Goal: Task Accomplishment & Management: Use online tool/utility

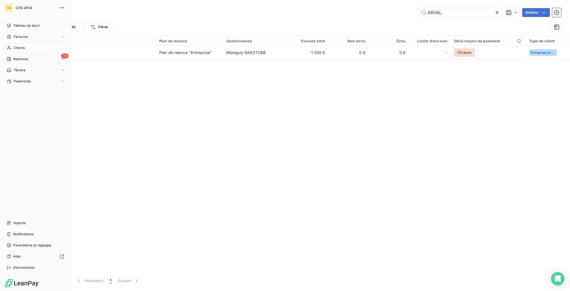
click at [14, 34] on span "Factures" at bounding box center [21, 36] width 14 height 5
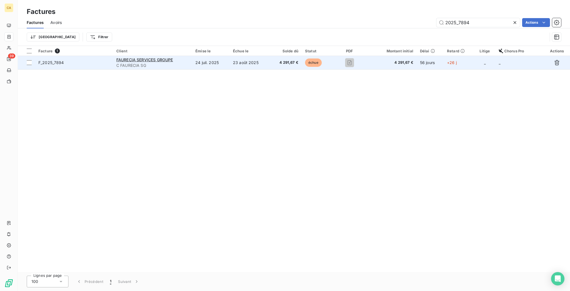
type input "2025_7894"
click at [181, 63] on span "C FAURECIA SG" at bounding box center [152, 66] width 72 height 6
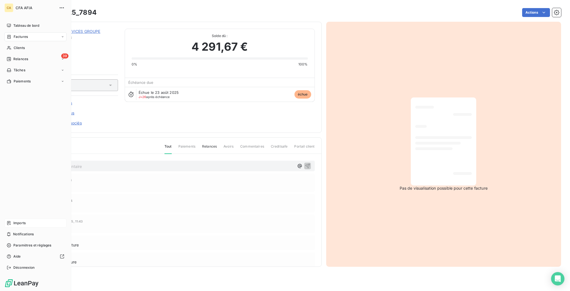
click at [13, 225] on span "Imports" at bounding box center [19, 222] width 12 height 5
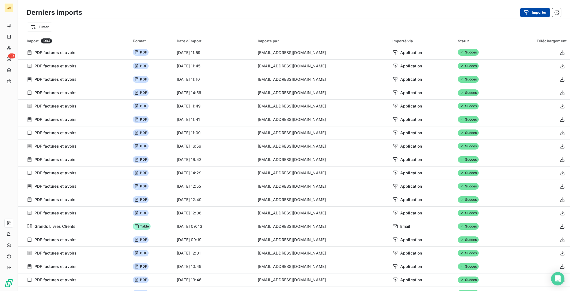
click at [529, 11] on icon "button" at bounding box center [526, 13] width 6 height 6
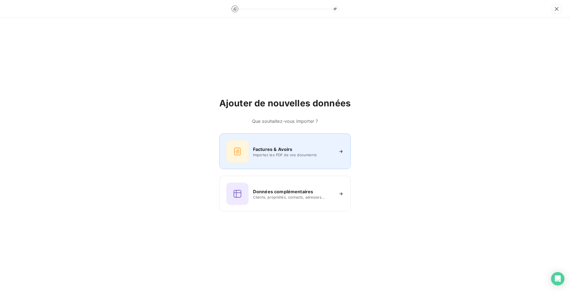
click at [298, 144] on div "Factures & Avoirs Importez les PDF de vos documents" at bounding box center [284, 151] width 117 height 22
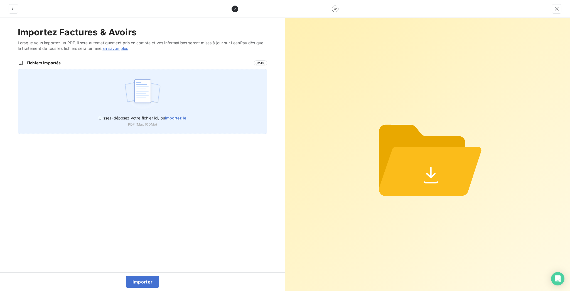
click at [173, 69] on div "Glissez-déposez votre fichier ici, ou importez le PDF (Max 100Mo)" at bounding box center [142, 101] width 249 height 65
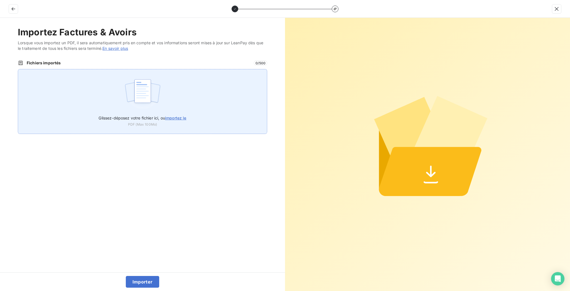
type input "C:\fakepath\F_2025_7894.pdf"
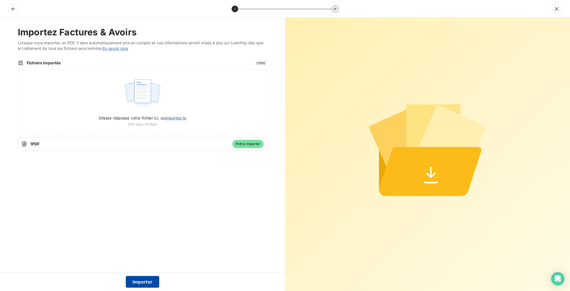
click at [134, 280] on button "Importer" at bounding box center [143, 282] width 34 height 12
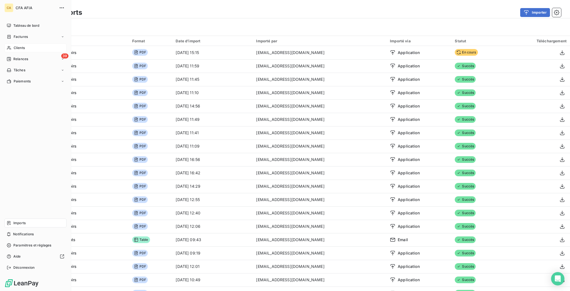
click at [15, 45] on span "Clients" at bounding box center [19, 47] width 11 height 5
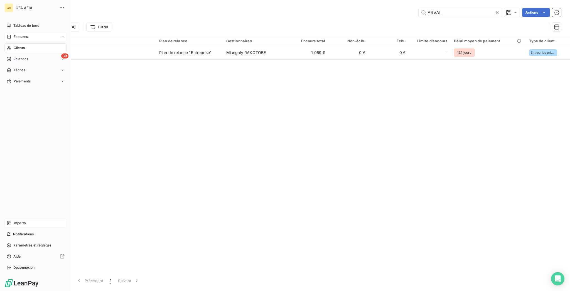
click at [16, 32] on nav "Tableau de bord Factures Clients 39 Relances Tâches Paiements" at bounding box center [35, 53] width 62 height 65
click at [19, 34] on span "Factures" at bounding box center [21, 36] width 14 height 5
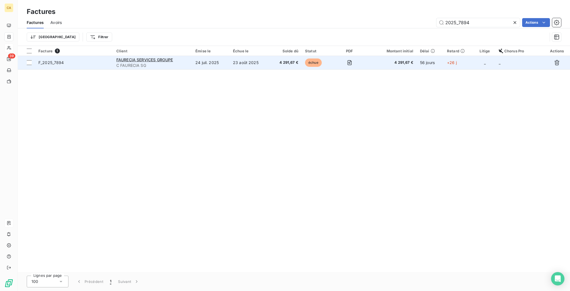
click at [189, 63] on span "C FAURECIA SG" at bounding box center [152, 66] width 72 height 6
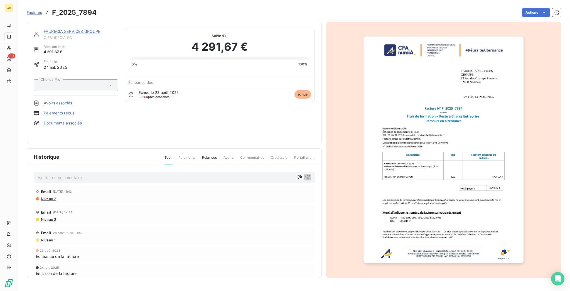
drag, startPoint x: 109, startPoint y: 144, endPoint x: 103, endPoint y: 164, distance: 20.9
click at [108, 146] on div "FAURECIA SERVICES GROUPE C FAURECIA SG Montant initial 4 291,67 € Émise le [DAT…" at bounding box center [174, 150] width 295 height 256
click at [100, 187] on div "Email [DATE] 11:43" at bounding box center [174, 191] width 277 height 9
click at [97, 173] on div "Ajouter un commentaire ﻿" at bounding box center [174, 177] width 273 height 8
click at [99, 173] on div "Ajouter un commentaire ﻿" at bounding box center [166, 177] width 257 height 8
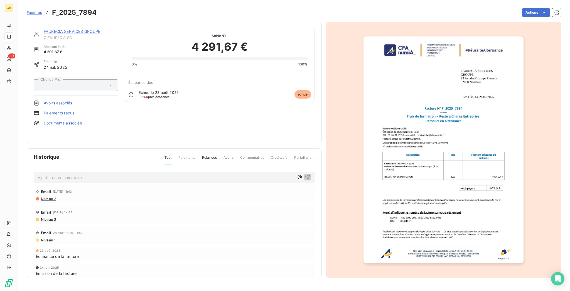
click at [94, 174] on p "Ajouter un commentaire ﻿" at bounding box center [166, 177] width 257 height 7
click at [38, 173] on div "Ajouter un commentaire ﻿" at bounding box center [174, 177] width 281 height 11
click at [38, 173] on div "Ajouter un commentaire ﻿" at bounding box center [174, 177] width 273 height 8
click at [41, 174] on p "Ajouter un commentaire ﻿" at bounding box center [166, 177] width 257 height 7
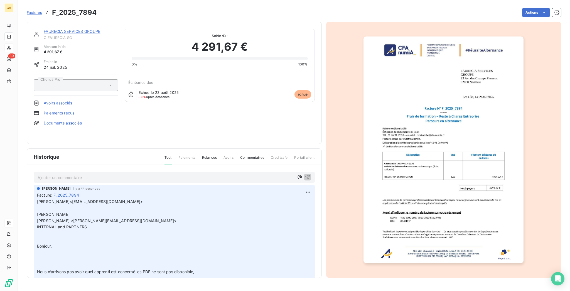
click at [96, 174] on p "Ajouter un commentaire ﻿" at bounding box center [166, 177] width 257 height 7
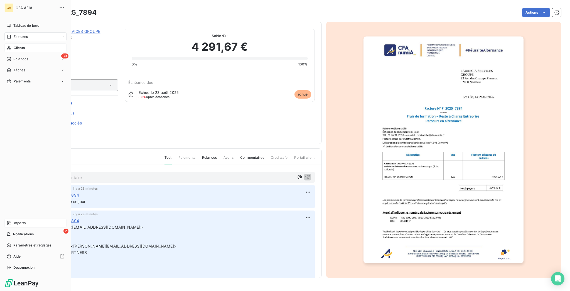
click at [21, 34] on span "Factures" at bounding box center [21, 36] width 14 height 5
click at [8, 26] on nav "Tableau de bord Factures Clients 39 Relances Tâches Paiements" at bounding box center [35, 53] width 62 height 65
click at [14, 34] on span "Factures" at bounding box center [21, 36] width 14 height 5
click at [20, 45] on span "Factures" at bounding box center [20, 47] width 14 height 5
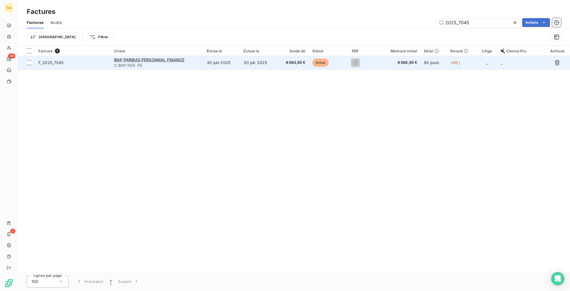
type input "2025_7045"
click at [190, 57] on div "BNP PARIBAS PERSONNAL FINANCE" at bounding box center [157, 60] width 86 height 6
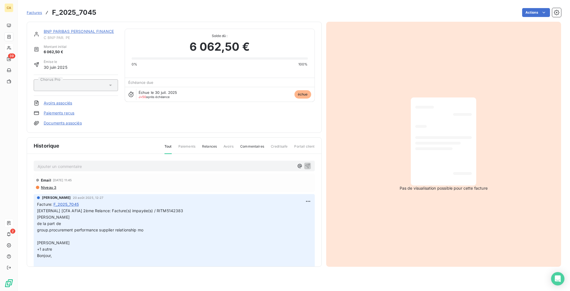
click at [66, 163] on p "Ajouter un commentaire ﻿" at bounding box center [166, 166] width 257 height 7
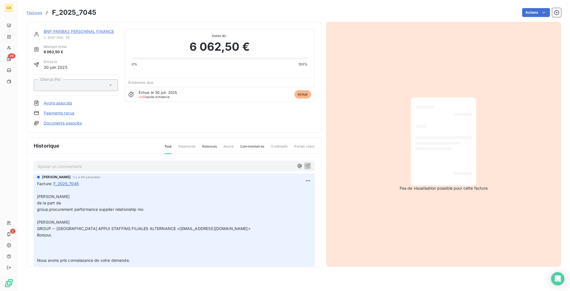
click at [86, 29] on link "BNP PARIBAS PERSONNAL FINANCE" at bounding box center [79, 31] width 70 height 5
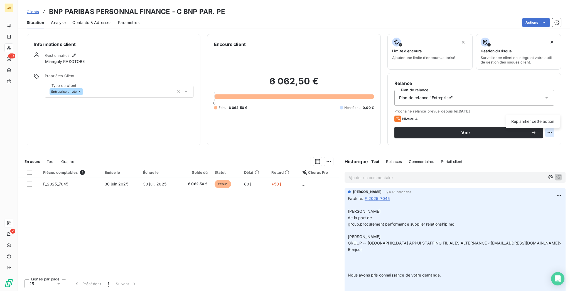
click at [557, 110] on html "CA 39 2 Clients BNP PARIBAS PERSONNAL FINANCE - C BNP PAR. PE Situation Analyse…" at bounding box center [285, 145] width 570 height 291
click at [530, 119] on div "Replanifier cette action" at bounding box center [533, 121] width 50 height 9
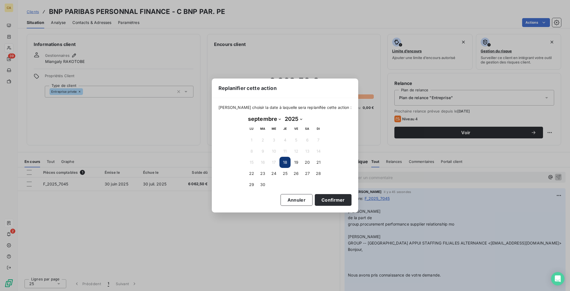
click at [266, 116] on select "janvier février mars avril mai juin juillet août septembre octobre novembre déc…" at bounding box center [264, 118] width 37 height 9
select select "10"
click at [246, 115] on select "janvier février mars avril mai juin juillet août septembre octobre novembre déc…" at bounding box center [264, 118] width 37 height 9
click at [278, 148] on button "5" at bounding box center [273, 151] width 11 height 11
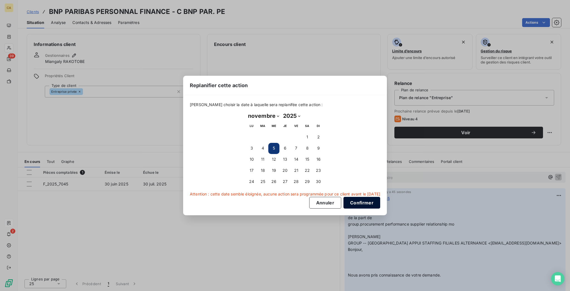
click at [343, 197] on button "Confirmer" at bounding box center [361, 203] width 37 height 12
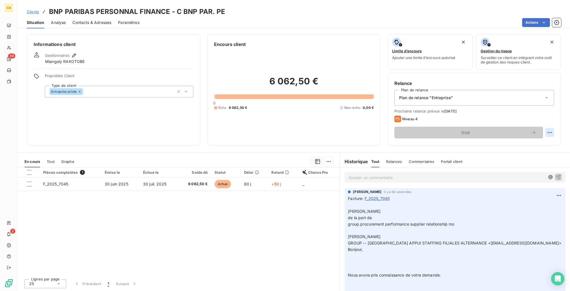
click at [552, 108] on html "CA 39 2 Clients BNP PARIBAS PERSONNAL FINANCE - C BNP PAR. PE Situation Analyse…" at bounding box center [285, 145] width 570 height 291
click at [535, 122] on div "Replanifier cette action" at bounding box center [533, 121] width 50 height 9
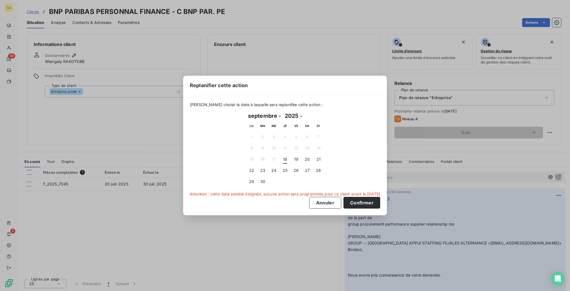
click at [261, 115] on select "janvier février mars avril mai juin juillet août septembre octobre novembre déc…" at bounding box center [264, 115] width 37 height 9
select select "9"
click at [246, 113] on select "janvier février mars avril mai juin juillet août septembre octobre novembre déc…" at bounding box center [264, 115] width 37 height 9
click at [294, 135] on button "3" at bounding box center [296, 137] width 11 height 11
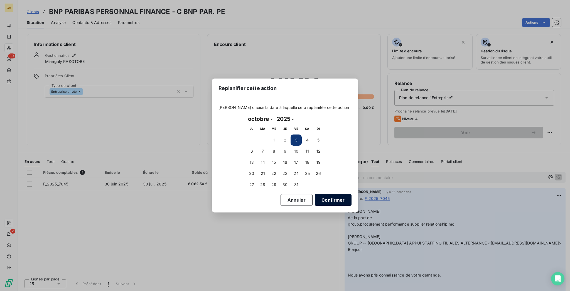
click at [317, 194] on button "Confirmer" at bounding box center [333, 200] width 37 height 12
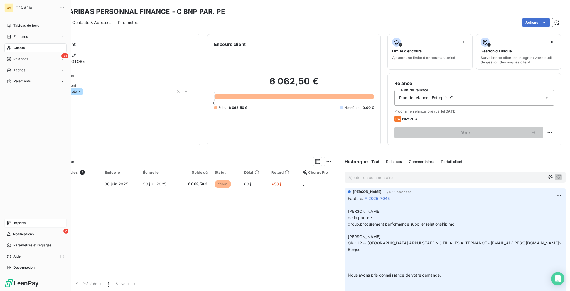
click at [9, 43] on div "Clients" at bounding box center [35, 47] width 62 height 9
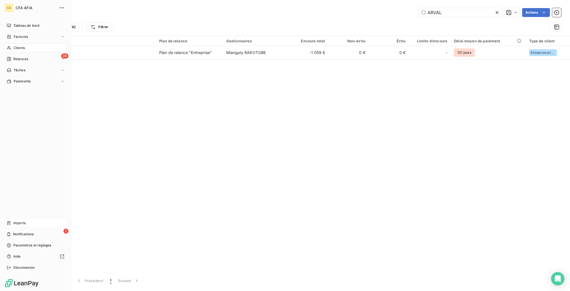
click at [10, 34] on div "Factures" at bounding box center [17, 36] width 21 height 5
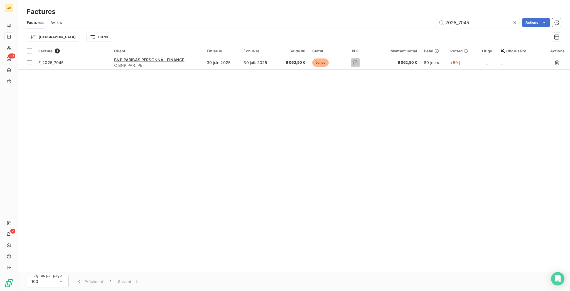
drag, startPoint x: 462, startPoint y: 19, endPoint x: 547, endPoint y: 27, distance: 85.5
click at [526, 27] on div "Factures Avoirs 2025_7045 Actions Trier Filtrer" at bounding box center [294, 31] width 552 height 29
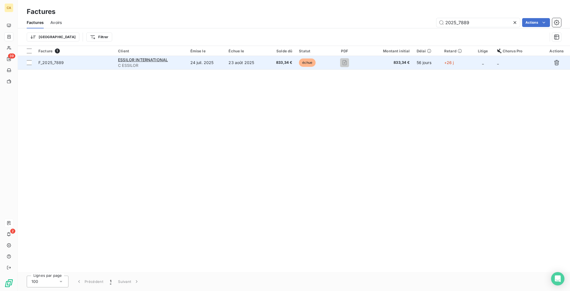
type input "2025_7889"
click at [219, 56] on td "24 juil. 2025" at bounding box center [206, 62] width 38 height 13
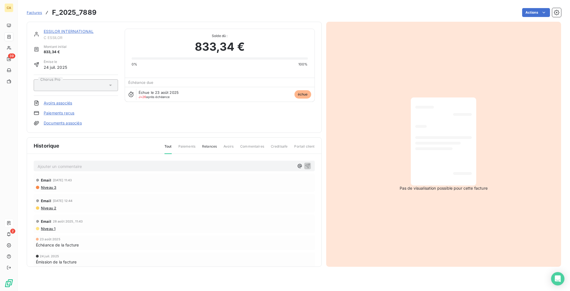
click at [75, 162] on div "Ajouter un commentaire ﻿" at bounding box center [174, 166] width 273 height 8
click at [78, 163] on p "Ajouter un commentaire ﻿" at bounding box center [166, 166] width 257 height 7
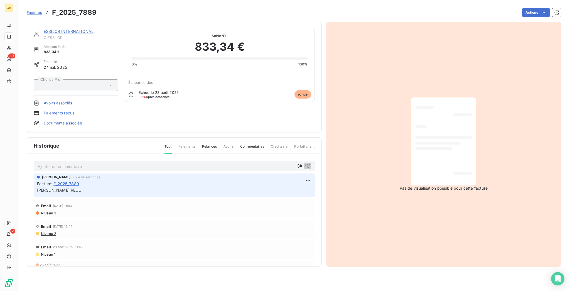
click at [62, 26] on div "ESSILOR INTERNATIONAL C ESSILOR Montant initial 833,34 € Émise le [DATE] Chorus…" at bounding box center [174, 77] width 295 height 111
click at [62, 29] on link "ESSILOR INTERNATIONAL" at bounding box center [69, 31] width 50 height 5
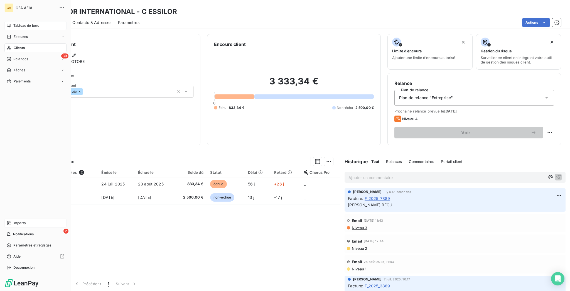
click at [8, 24] on icon at bounding box center [9, 26] width 4 height 4
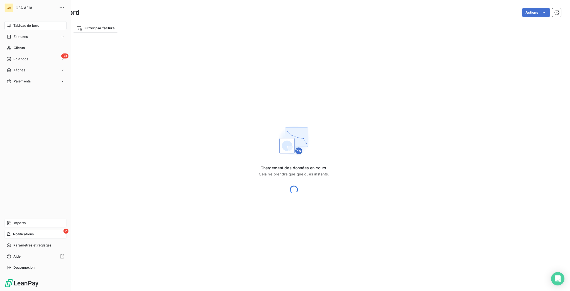
click at [16, 239] on div "2 Notifications" at bounding box center [35, 234] width 62 height 9
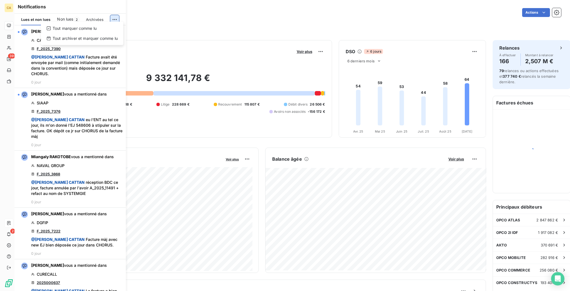
click at [119, 16] on html "CA 39 2 Tableau de bord Actions Filtrer par client Filtrer par facture Encours …" at bounding box center [285, 145] width 570 height 291
click at [111, 28] on div "Tout marquer comme lu" at bounding box center [82, 28] width 78 height 9
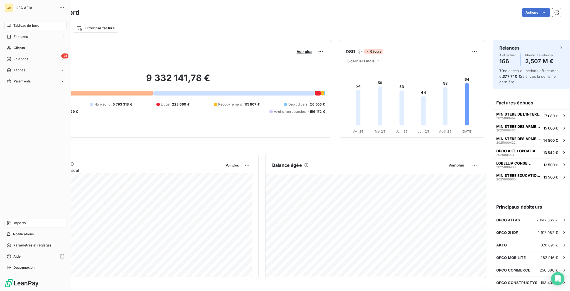
click at [14, 23] on span "Tableau de bord" at bounding box center [26, 25] width 26 height 5
click at [17, 45] on span "Clients" at bounding box center [19, 47] width 11 height 5
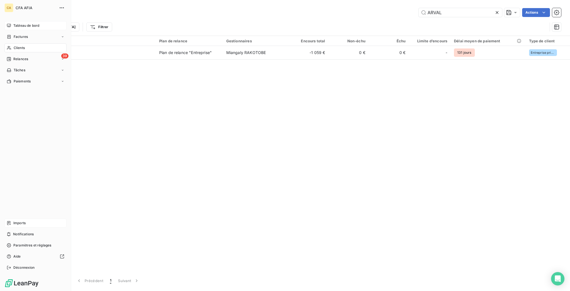
click at [1, 28] on div "CA CFA AFIA Tableau de bord Factures Clients 39 Relances Tâches Paiements Impor…" at bounding box center [35, 145] width 71 height 291
click at [14, 34] on span "Factures" at bounding box center [21, 36] width 14 height 5
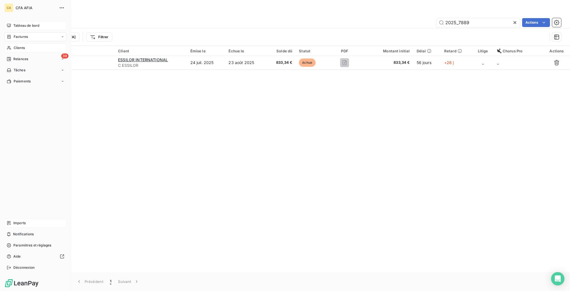
click at [10, 43] on div "Clients" at bounding box center [35, 47] width 62 height 9
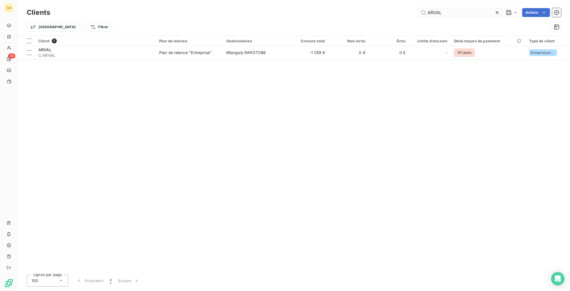
click at [463, 9] on input "ARVAL" at bounding box center [460, 12] width 83 height 9
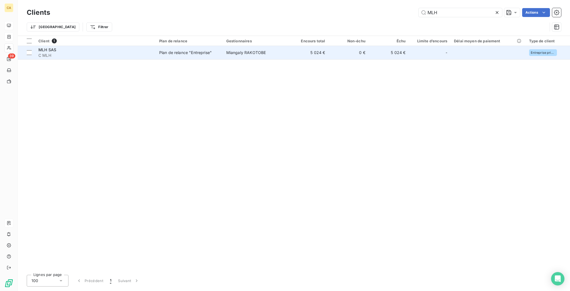
type input "MLH"
click at [223, 48] on td "Miangaly RAKOTOBE" at bounding box center [255, 52] width 65 height 13
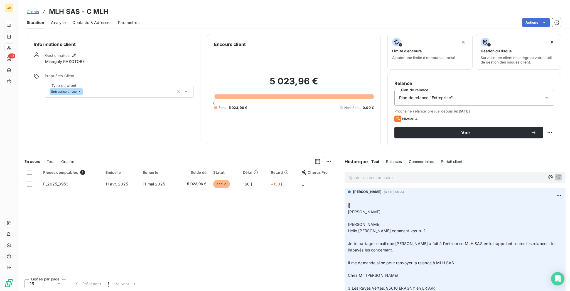
click at [390, 174] on p "Ajouter un commentaire ﻿" at bounding box center [446, 177] width 196 height 7
click at [390, 174] on span ", l'accussé de réception" at bounding box center [406, 176] width 45 height 5
click at [437, 174] on p "﻿ @ [PERSON_NAME] ﻿ , l'accusé de réception" at bounding box center [446, 177] width 196 height 7
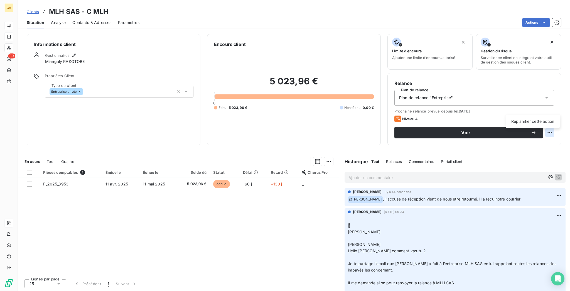
click at [554, 112] on html "CA 39 Clients MLH SAS - C MLH Situation Analyse Contacts & Adresses Paramètres …" at bounding box center [285, 145] width 570 height 291
click at [551, 118] on div "Replanifier cette action" at bounding box center [533, 121] width 50 height 9
select select "8"
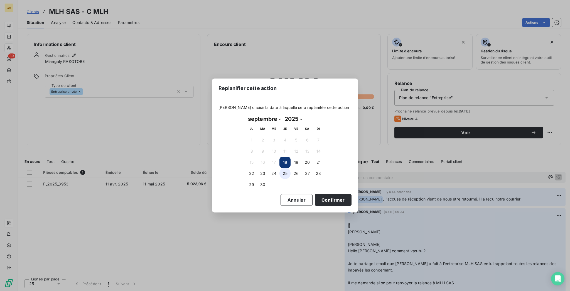
click at [285, 170] on button "25" at bounding box center [284, 173] width 11 height 11
click at [315, 194] on button "Confirmer" at bounding box center [333, 200] width 37 height 12
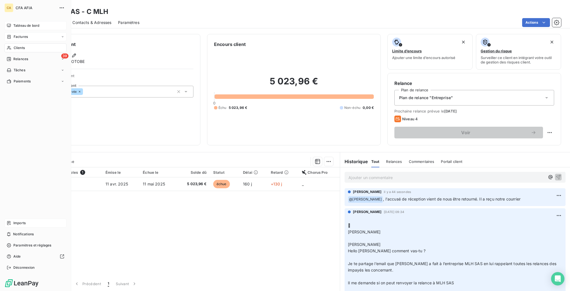
click at [11, 227] on div "Imports" at bounding box center [35, 222] width 62 height 9
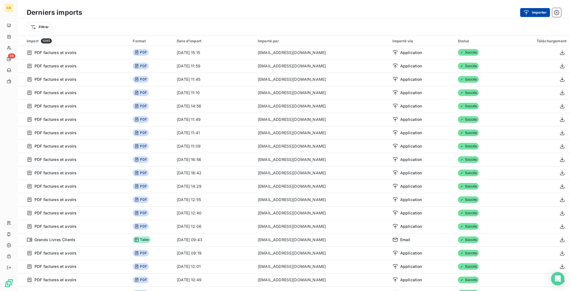
click at [526, 12] on button "Importer" at bounding box center [535, 12] width 30 height 9
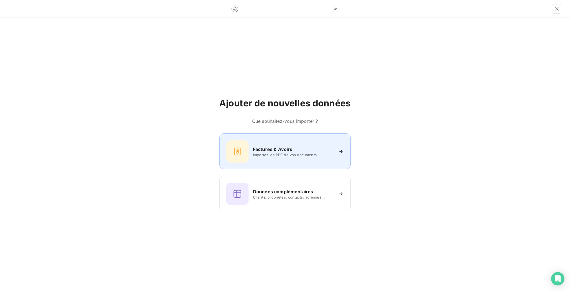
click at [279, 153] on span "Importez les PDF de vos documents" at bounding box center [293, 155] width 81 height 4
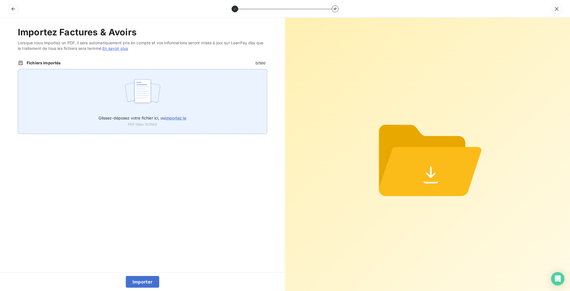
click at [126, 112] on label "Glissez-déposez votre fichier ici, ou importez le" at bounding box center [143, 117] width 88 height 10
click at [18, 69] on input "Glissez-déposez votre fichier ici, ou importez le" at bounding box center [18, 69] width 0 height 0
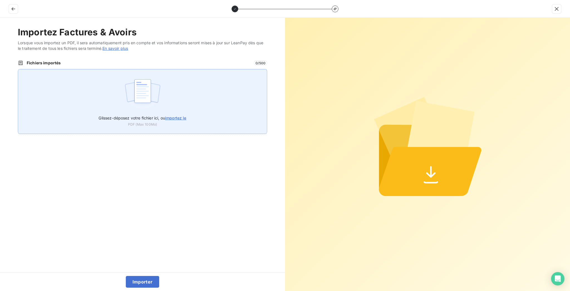
type input "C:\fakepath\PUB2025000731.pdf"
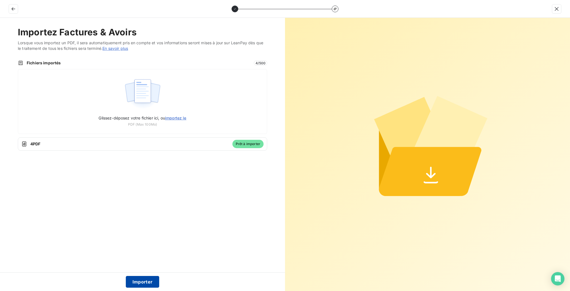
click at [135, 279] on button "Importer" at bounding box center [143, 282] width 34 height 12
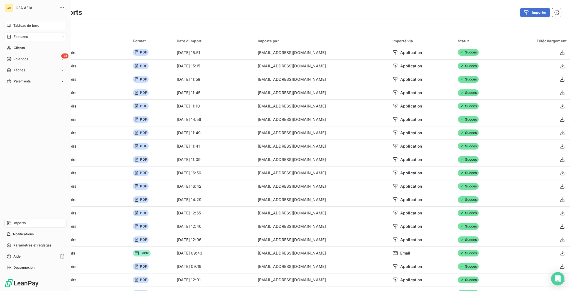
click at [13, 225] on span "Imports" at bounding box center [19, 222] width 12 height 5
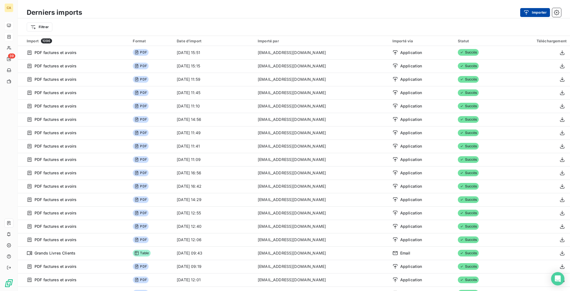
click at [529, 13] on icon "button" at bounding box center [526, 13] width 6 height 6
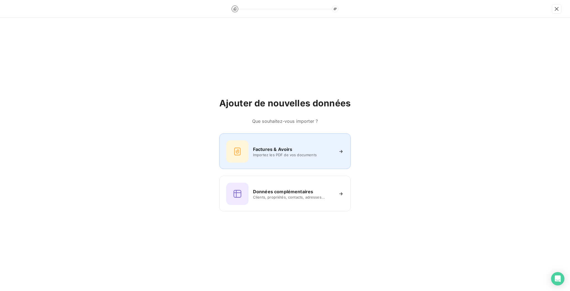
click at [311, 141] on div "Factures & Avoirs Importez les PDF de vos documents" at bounding box center [284, 151] width 131 height 36
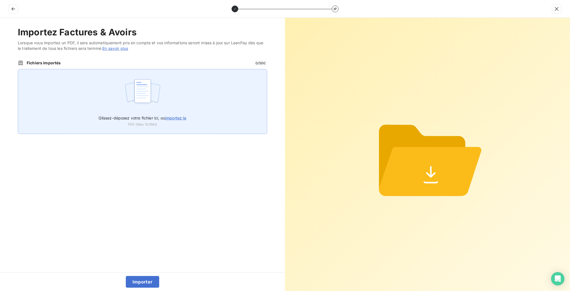
click at [223, 79] on div "Glissez-déposez votre fichier ici, ou importez le PDF (Max 100Mo)" at bounding box center [142, 101] width 249 height 65
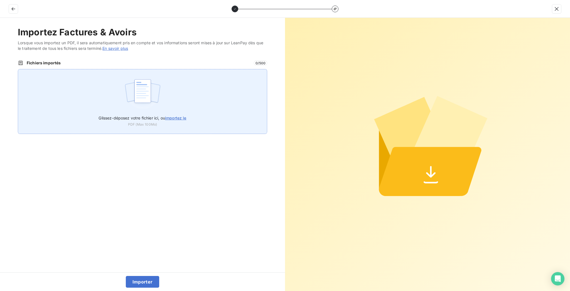
type input "C:\fakepath\PUB2025000731.pdf"
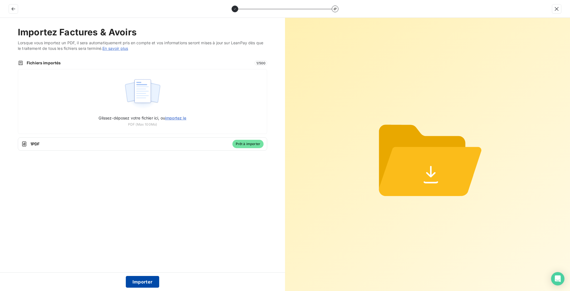
click at [134, 286] on button "Importer" at bounding box center [143, 282] width 34 height 12
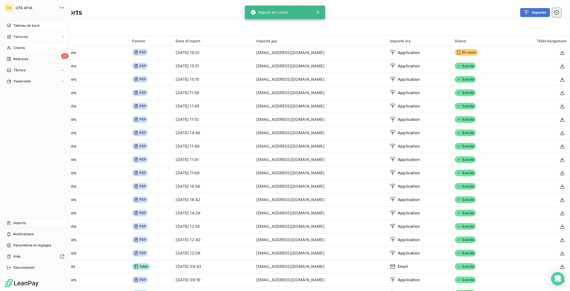
click at [14, 45] on span "Clients" at bounding box center [19, 47] width 11 height 5
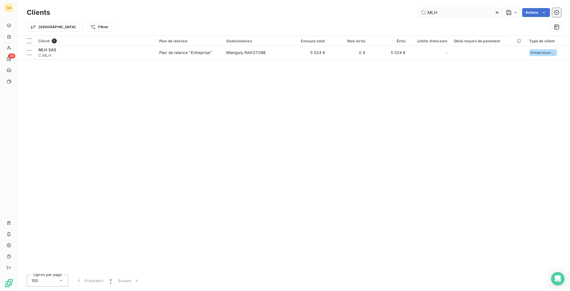
click at [467, 11] on input "MLH" at bounding box center [460, 12] width 83 height 9
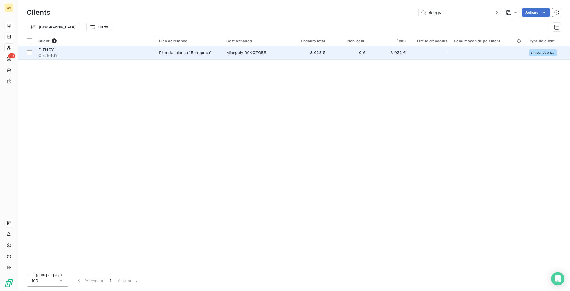
type input "elengy"
click at [369, 47] on td "3 022 €" at bounding box center [389, 52] width 40 height 13
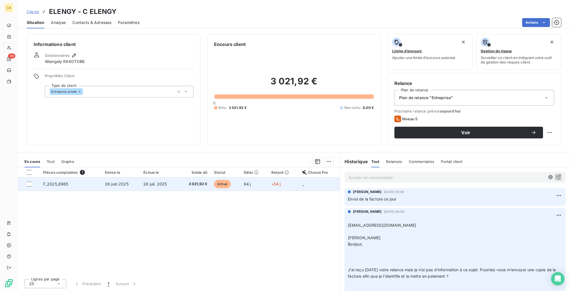
click at [146, 181] on span "26 juil. 2025" at bounding box center [154, 183] width 23 height 5
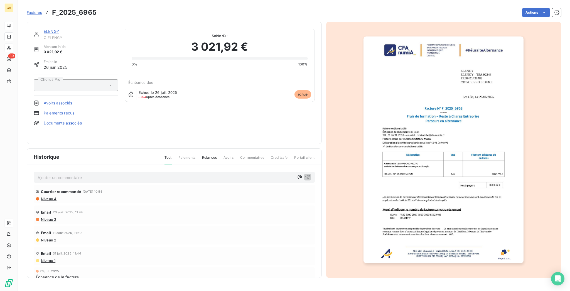
click at [102, 173] on div "Ajouter un commentaire ﻿" at bounding box center [174, 177] width 281 height 11
click at [102, 174] on p "Ajouter un commentaire ﻿" at bounding box center [166, 177] width 257 height 7
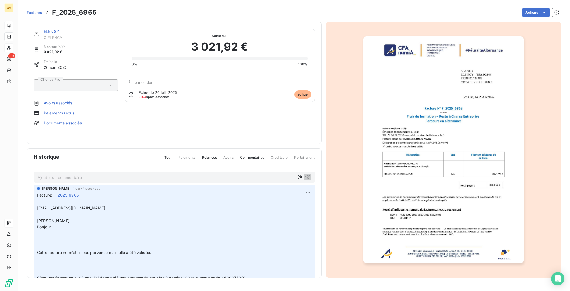
click at [100, 174] on p "Ajouter un commentaire ﻿" at bounding box center [166, 177] width 257 height 7
